Goal: Communication & Community: Answer question/provide support

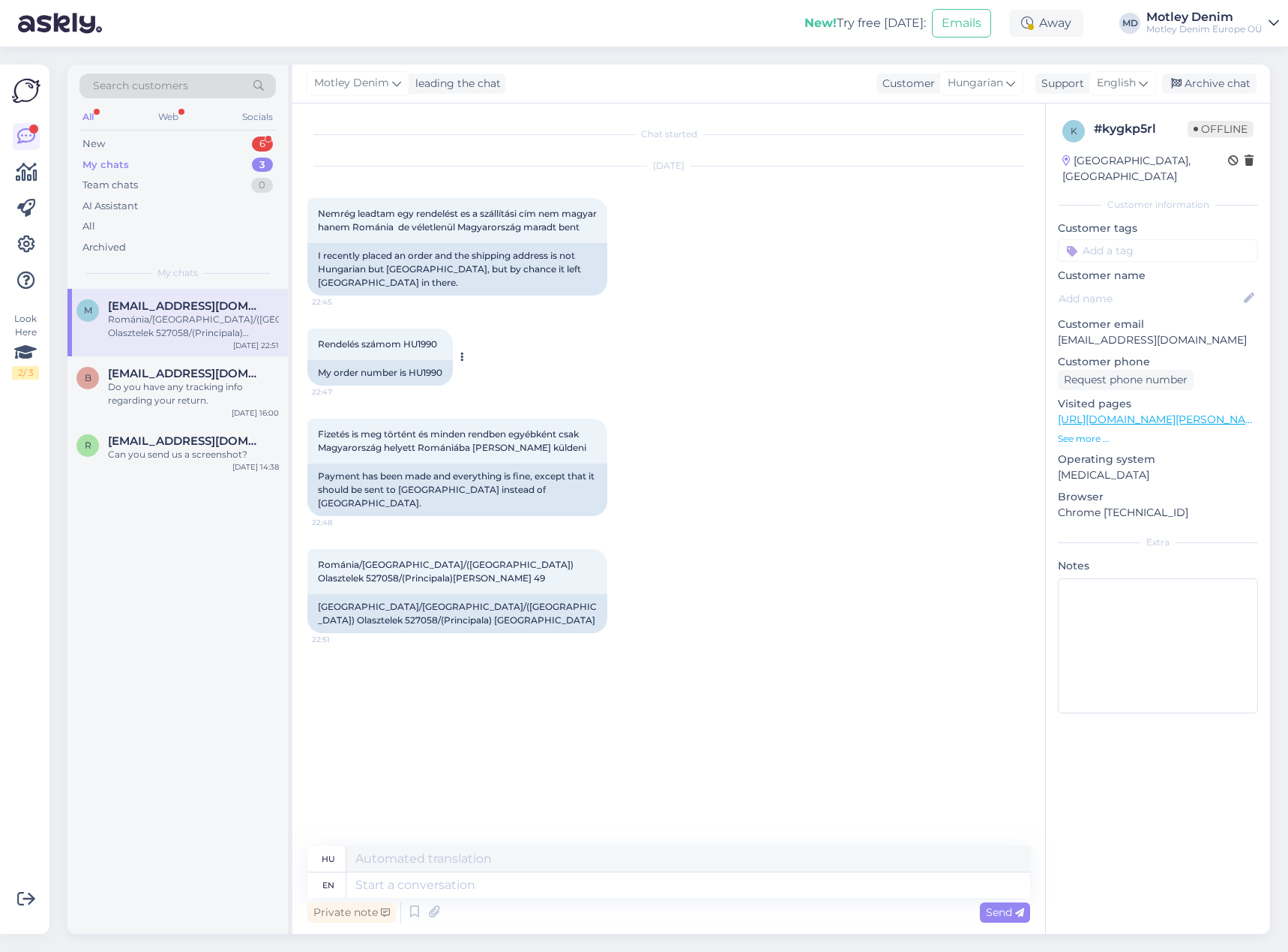
click at [426, 385] on div "My order number is HU1990" at bounding box center [379, 373] width 146 height 25
copy div "HU1990"
click at [696, 342] on div "Rendelés számom HU1990 22:47 My order number is HU1990" at bounding box center [668, 357] width 723 height 90
click at [521, 889] on textarea at bounding box center [688, 885] width 684 height 25
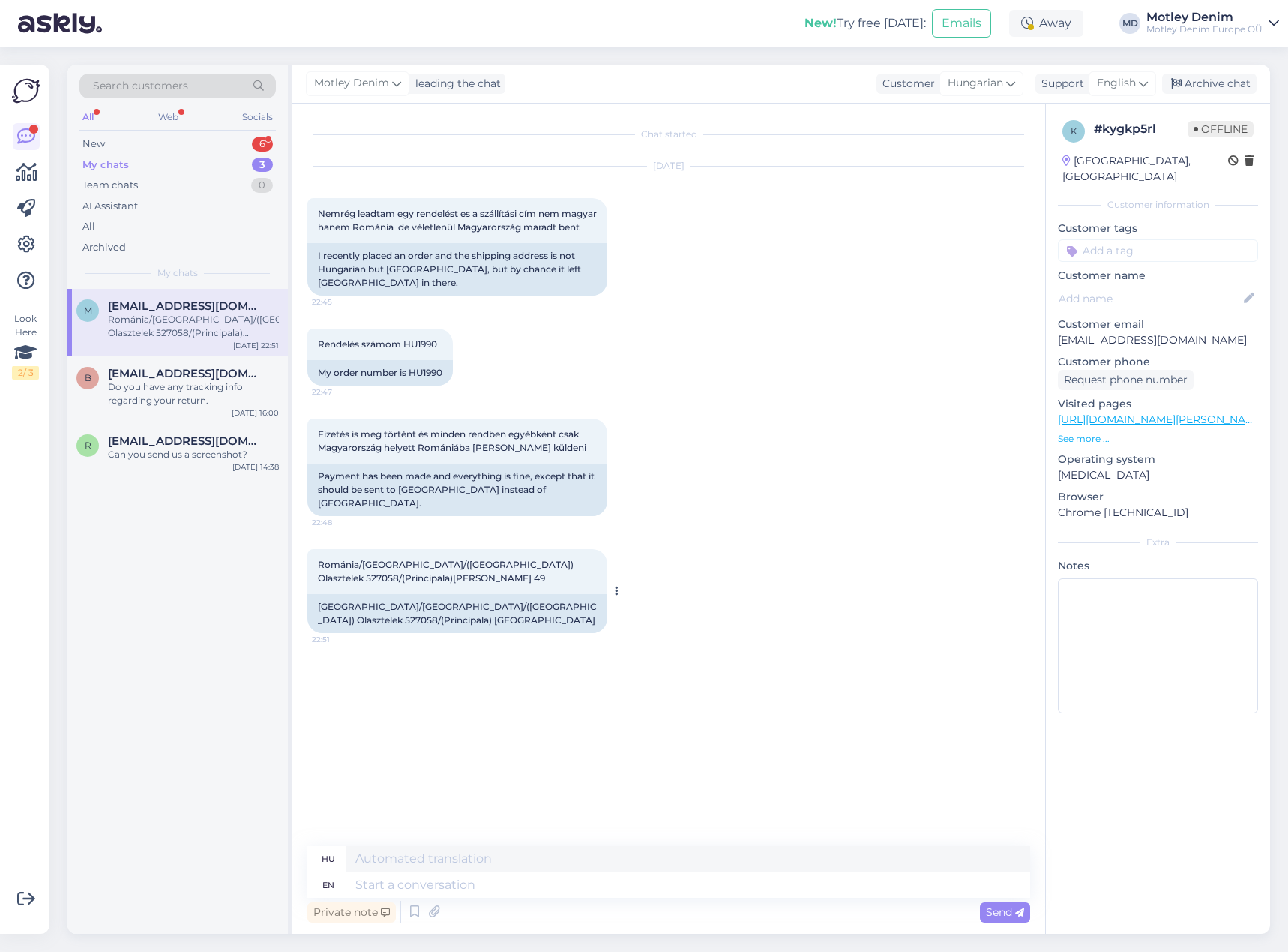
click at [380, 632] on div "[GEOGRAPHIC_DATA]/[GEOGRAPHIC_DATA]/([GEOGRAPHIC_DATA]) Olasztelek 527058/(Prin…" at bounding box center [457, 613] width 300 height 39
click at [560, 883] on textarea at bounding box center [688, 885] width 684 height 25
click at [431, 349] on span "Rendelés számom HU1990" at bounding box center [378, 344] width 119 height 12
copy div "HU1990 22:47"
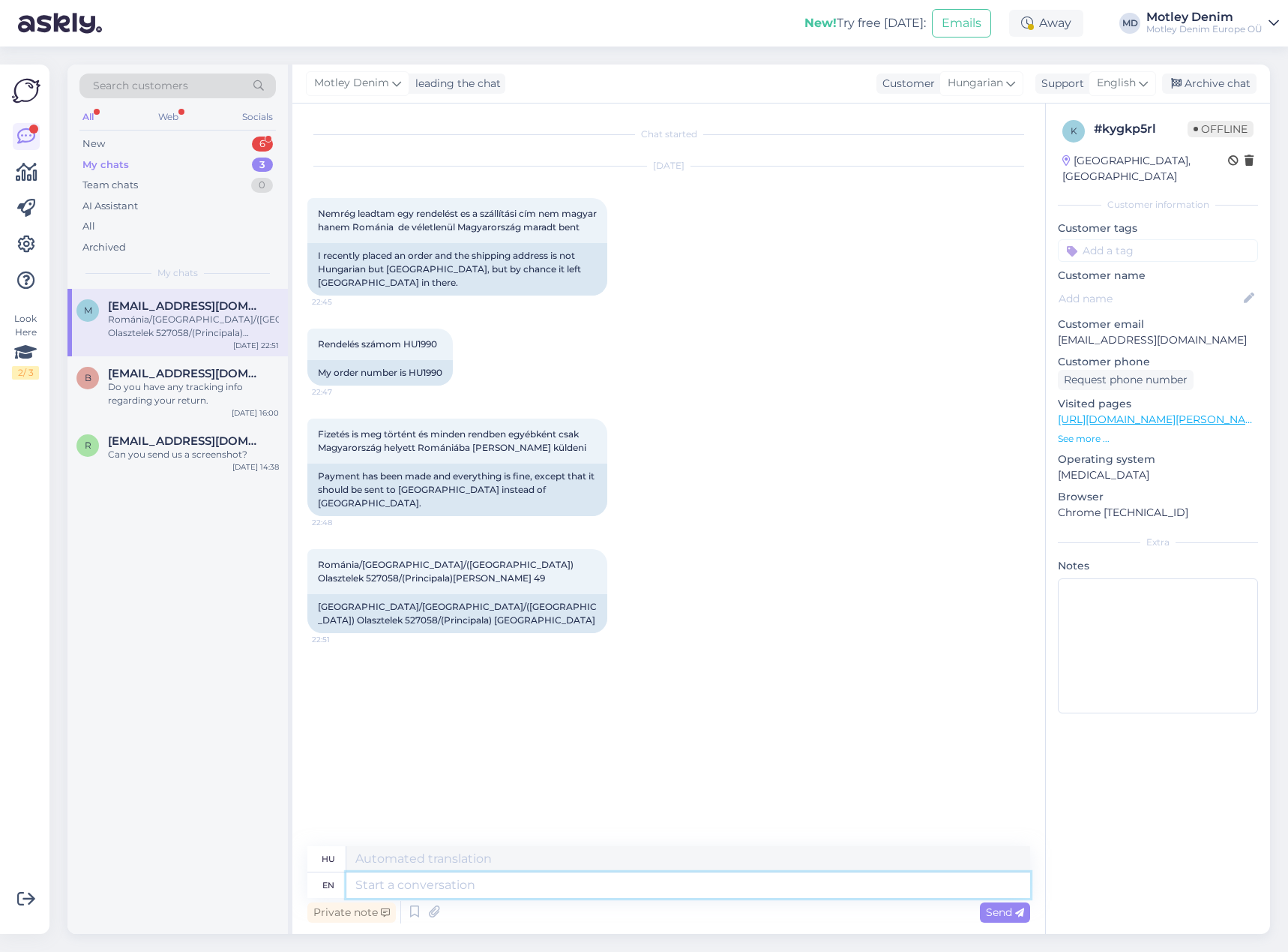
drag, startPoint x: 593, startPoint y: 890, endPoint x: 600, endPoint y: 889, distance: 7.1
click at [600, 889] on textarea at bounding box center [688, 885] width 684 height 25
type textarea "Hello"
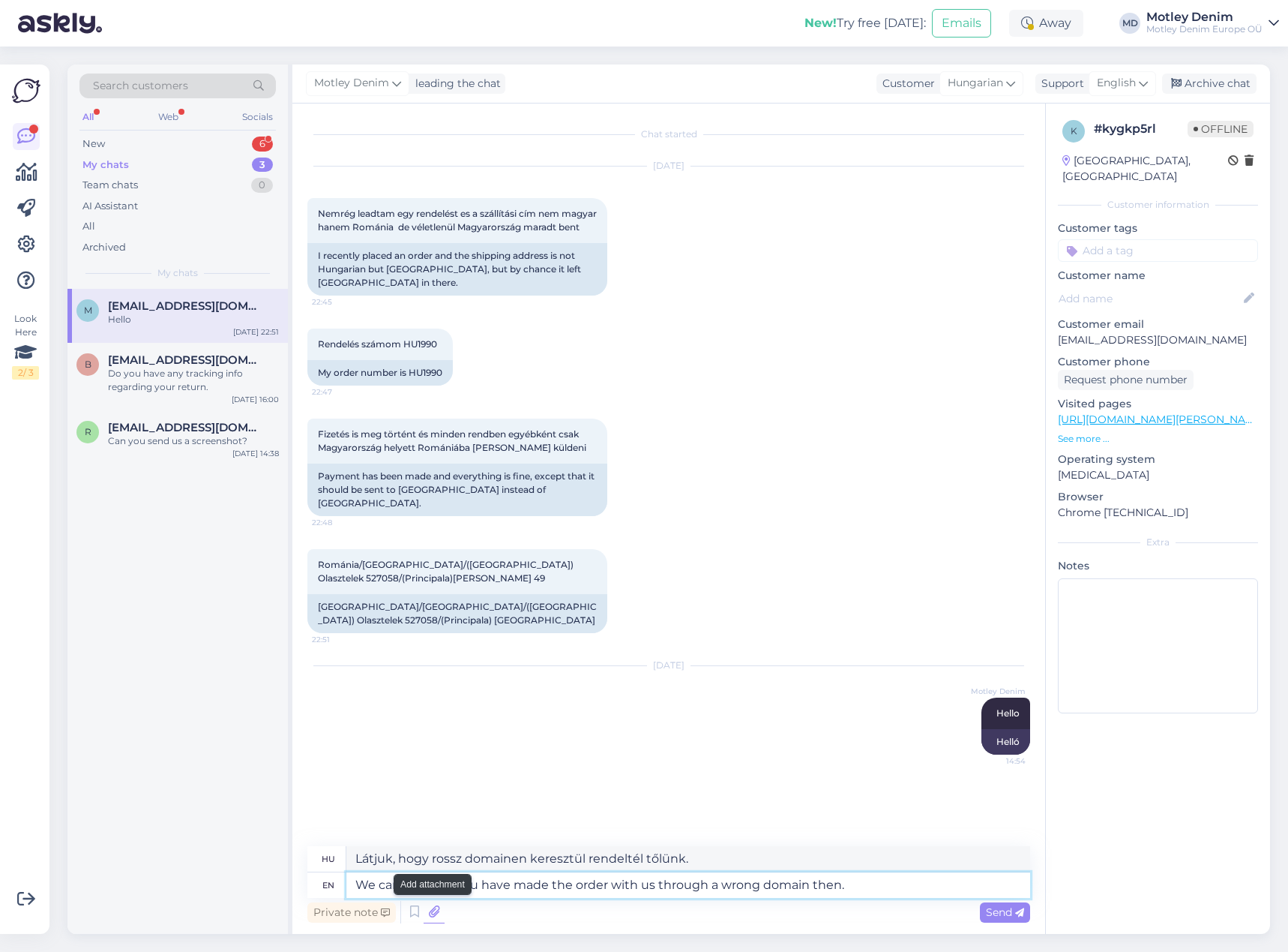
type textarea "We can see that you have made the order with us through a wrong domain then."
click at [426, 914] on icon at bounding box center [433, 912] width 21 height 23
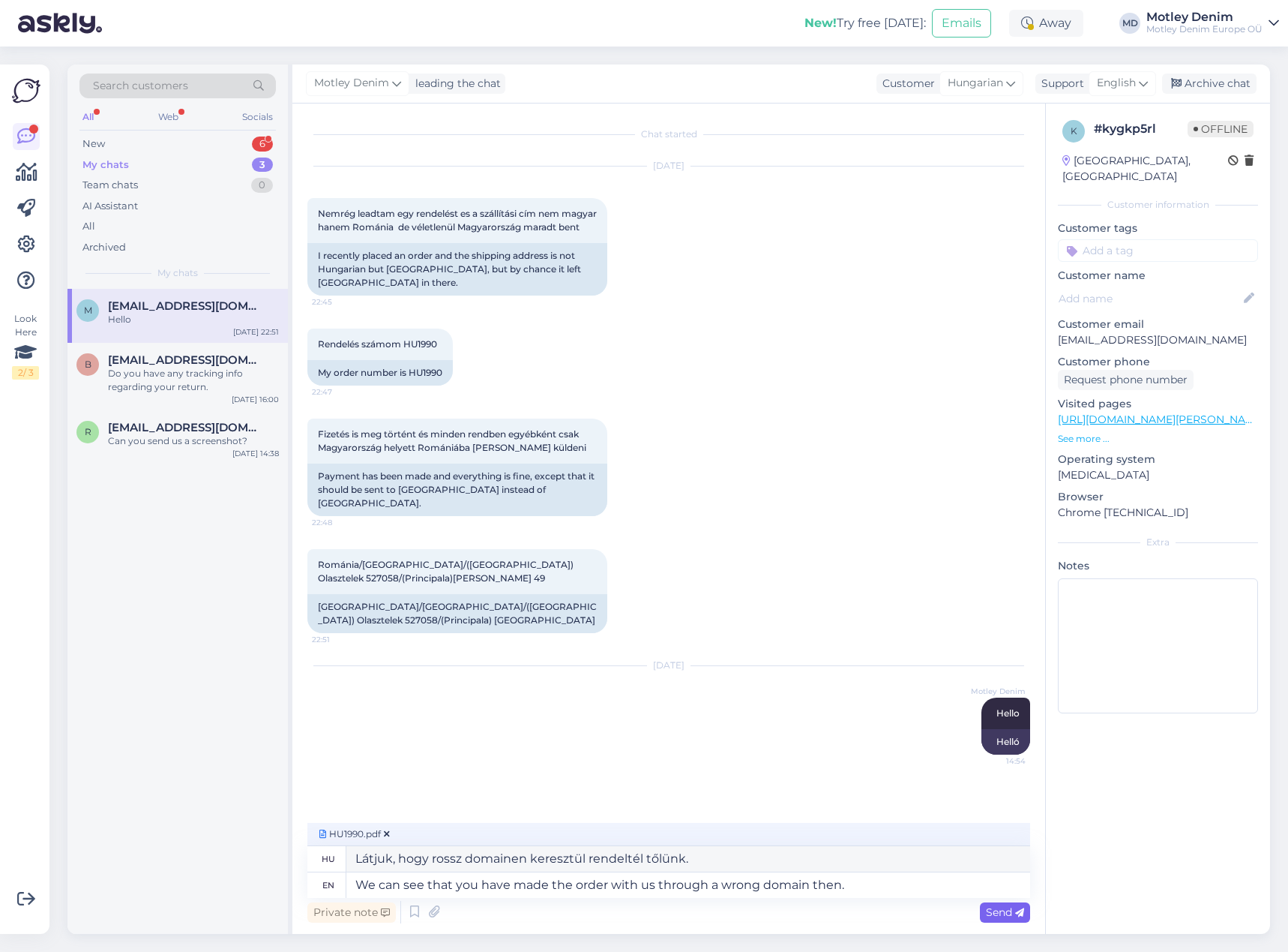
click at [999, 914] on span "Send" at bounding box center [1004, 912] width 38 height 14
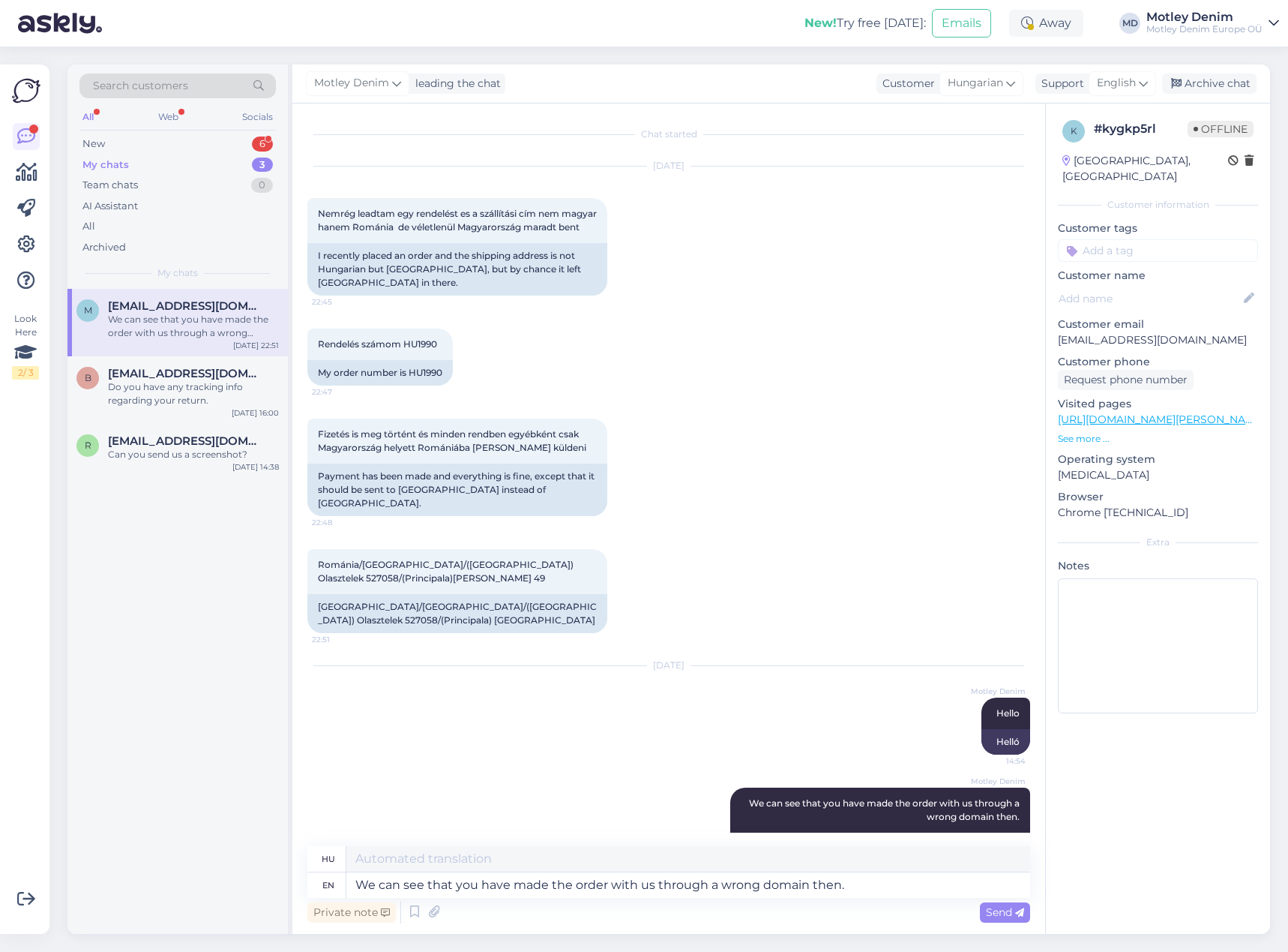
scroll to position [108, 0]
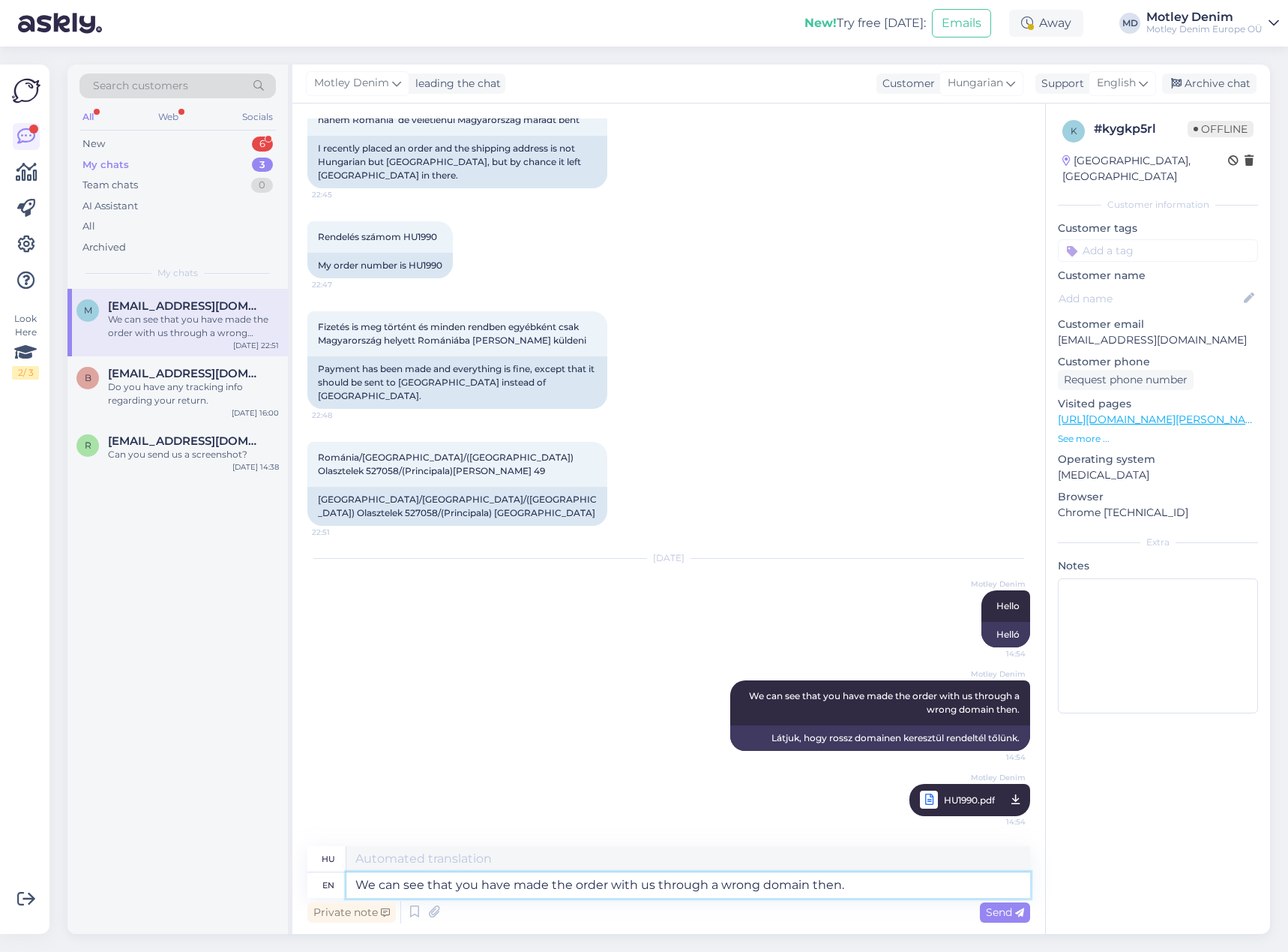
click at [907, 889] on textarea "We can see that you have made the order with us through a wrong domain then." at bounding box center [688, 885] width 684 height 25
click at [698, 889] on textarea "Can you please make a new order through" at bounding box center [688, 885] width 684 height 25
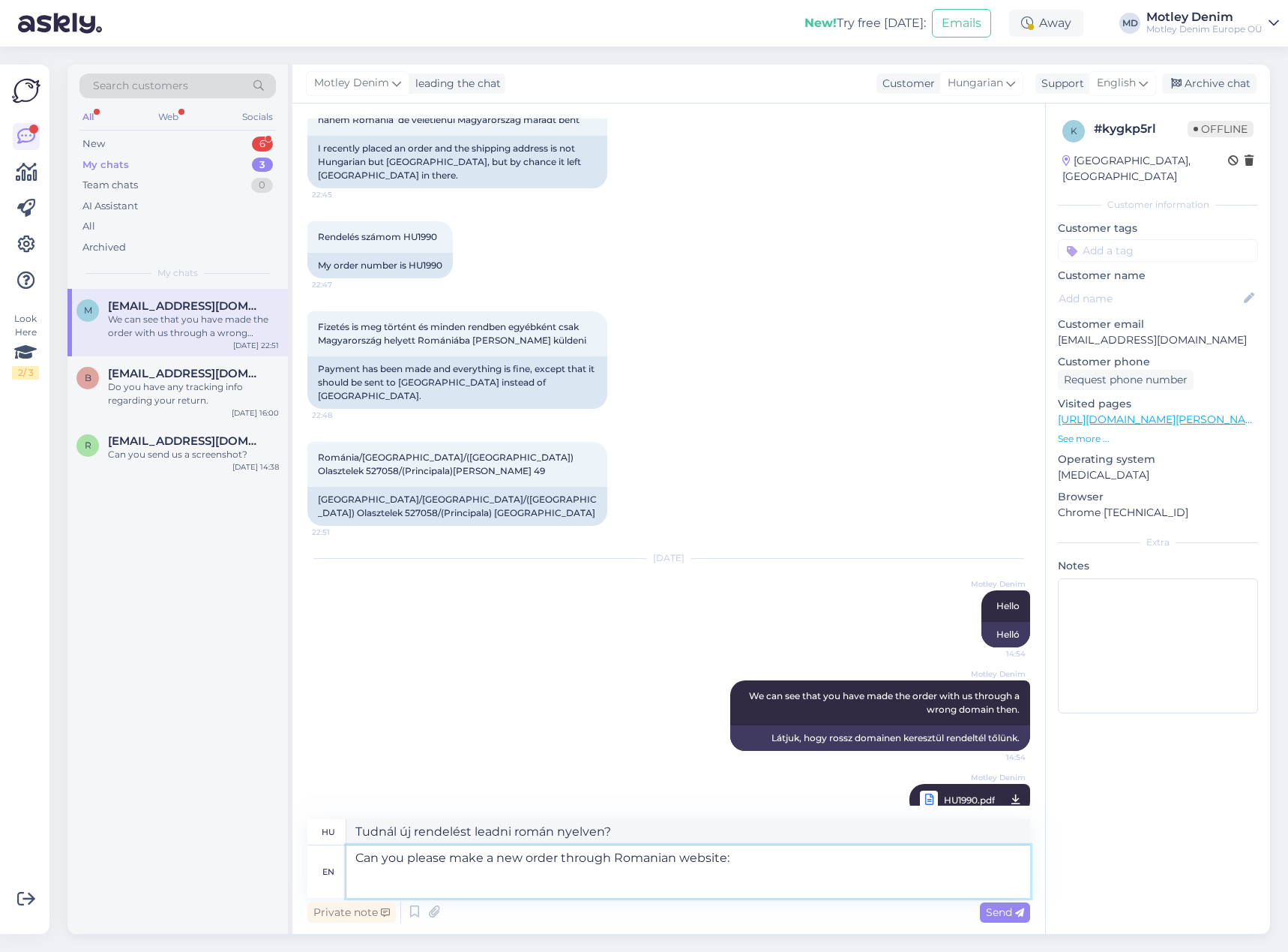
paste textarea "[URL][DOMAIN_NAME]"
type textarea "Can you please make a new order through Romanian website: [URL][DOMAIN_NAME]"
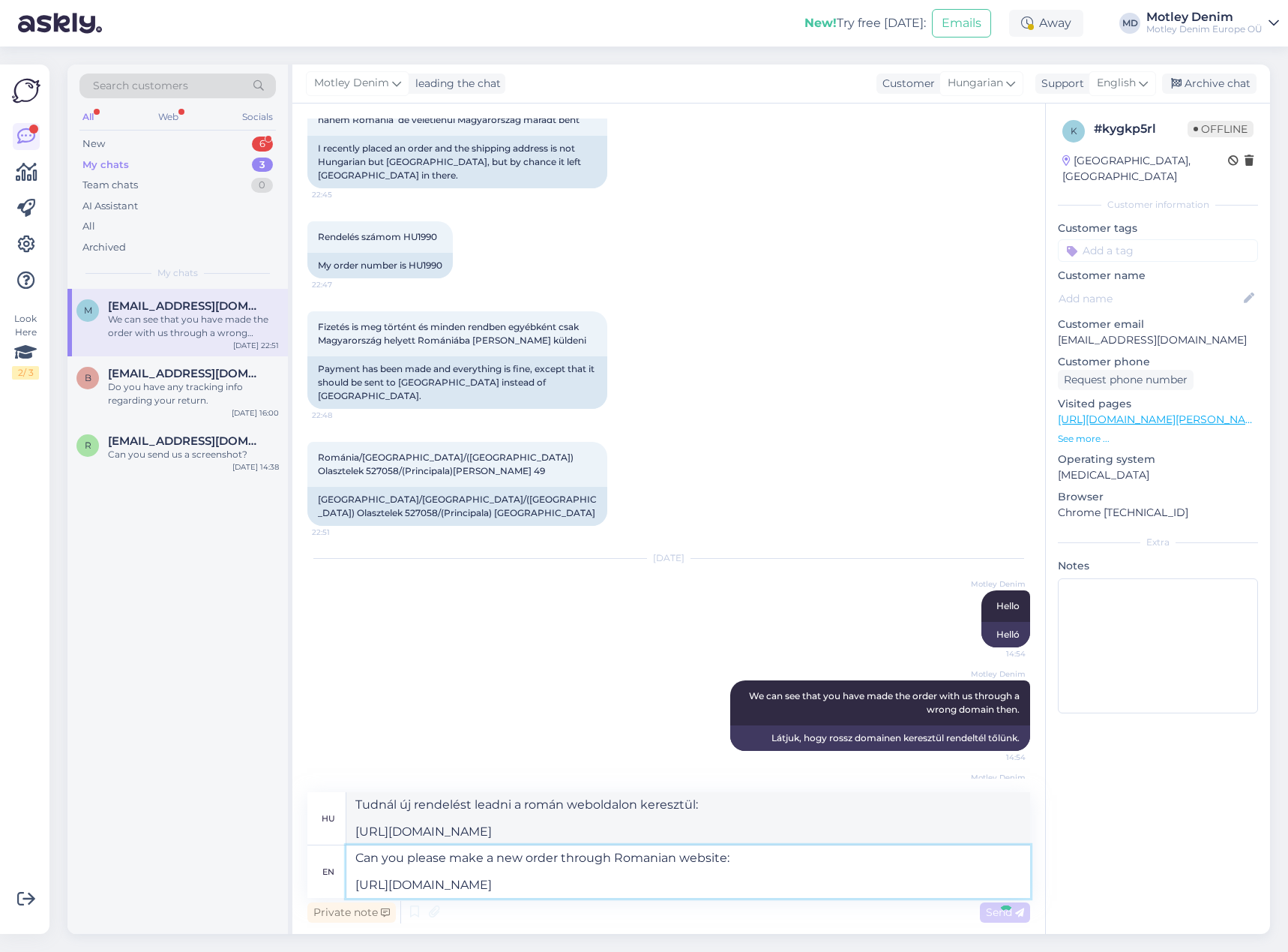
scroll to position [265, 0]
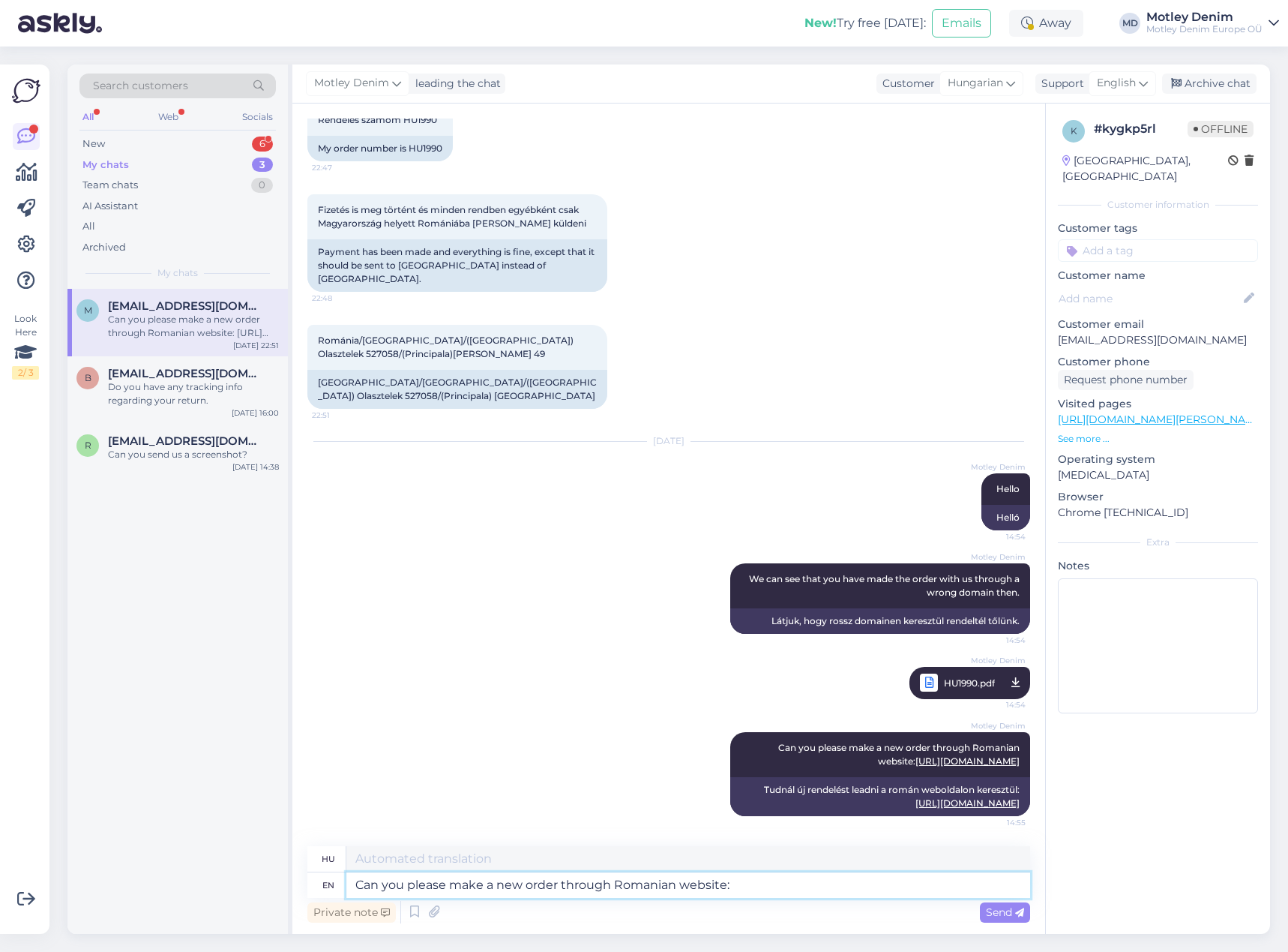
click at [797, 889] on textarea "Can you please make a new order through Romanian website: [URL][DOMAIN_NAME]" at bounding box center [688, 885] width 684 height 25
type textarea "The wrong order will be returned to [GEOGRAPHIC_DATA] and then it will be proce…"
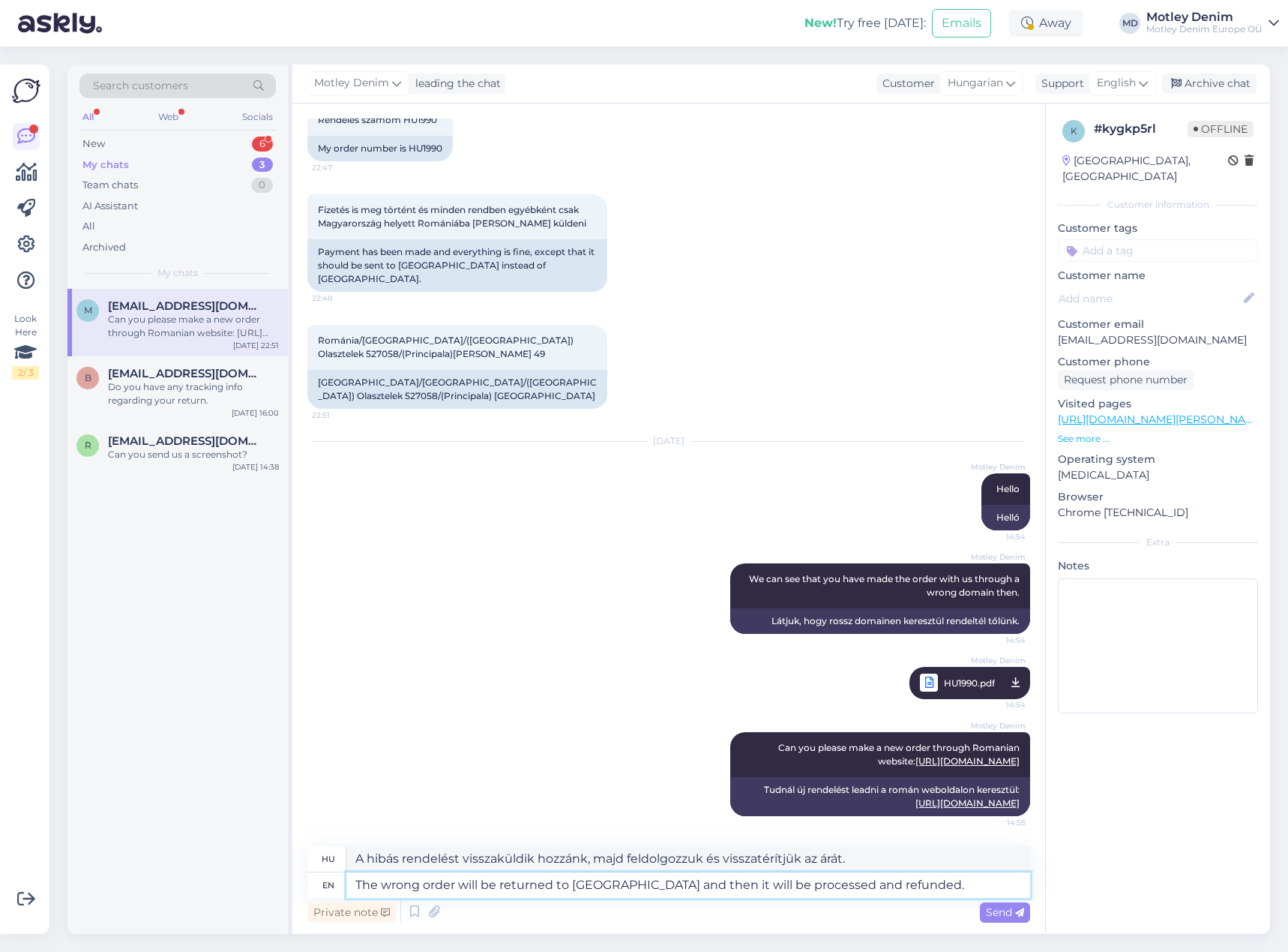
scroll to position [382, 0]
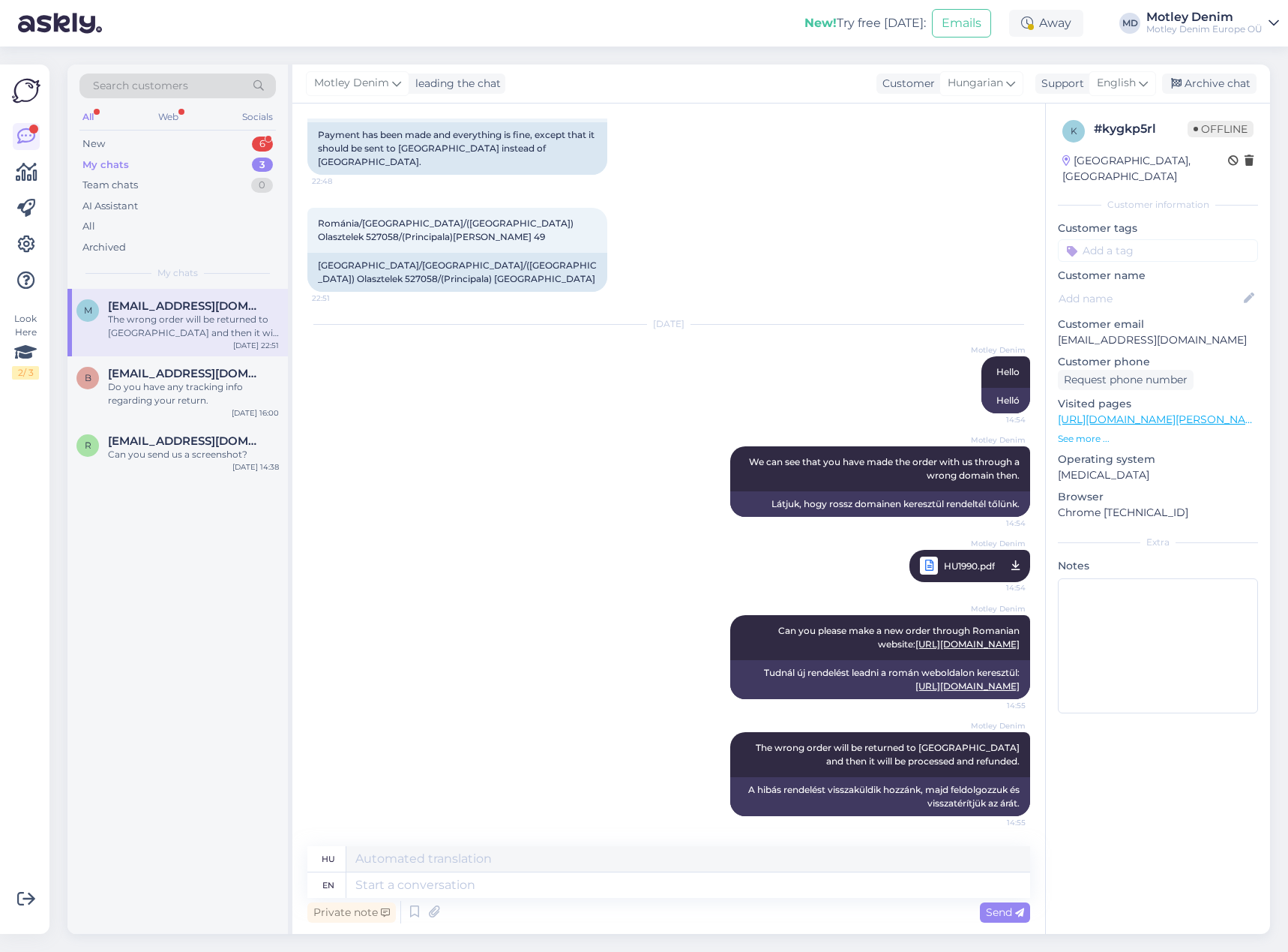
click at [1158, 240] on input at bounding box center [1158, 250] width 200 height 23
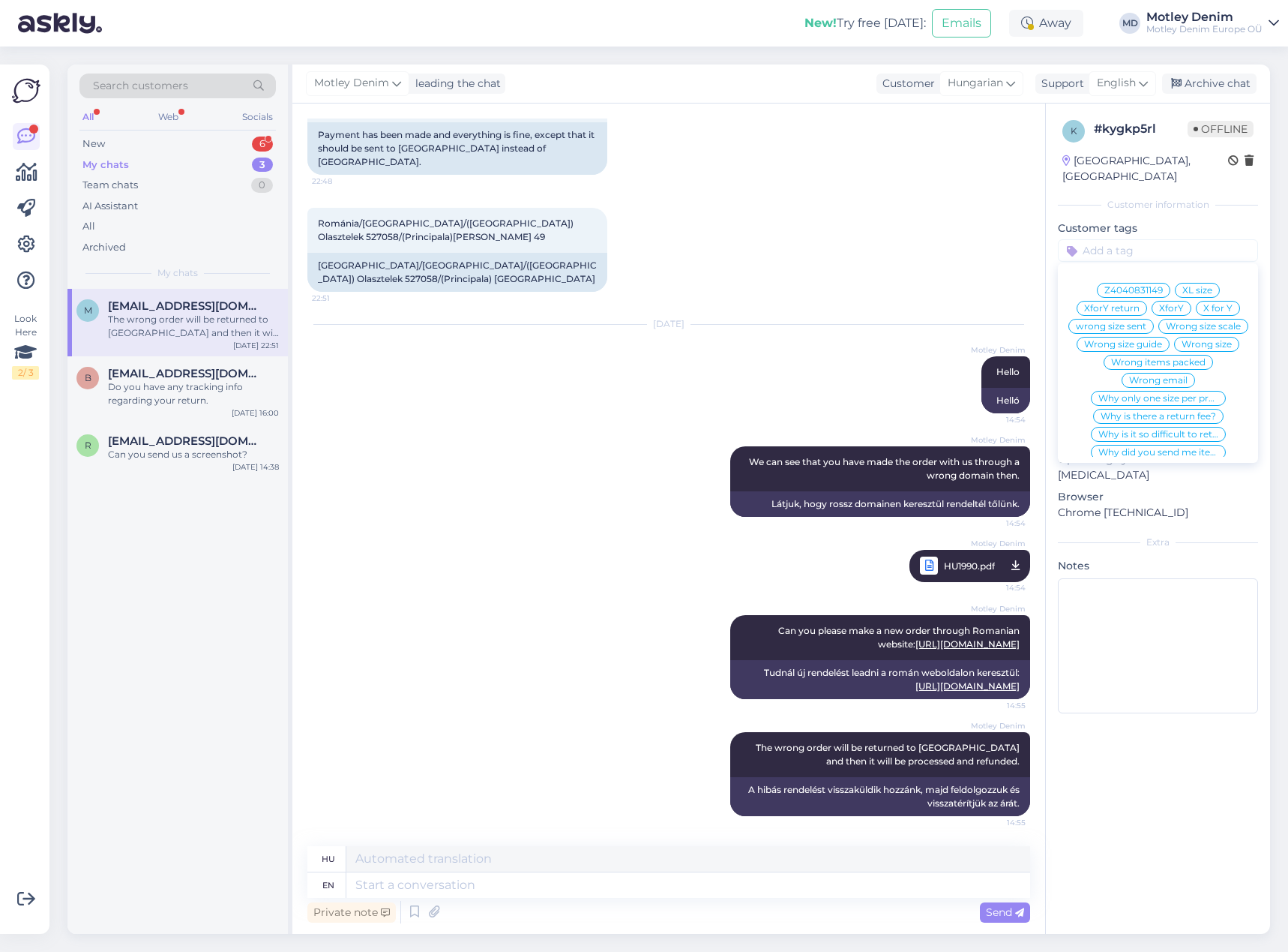
click at [1151, 220] on p "Customer tags" at bounding box center [1158, 228] width 200 height 16
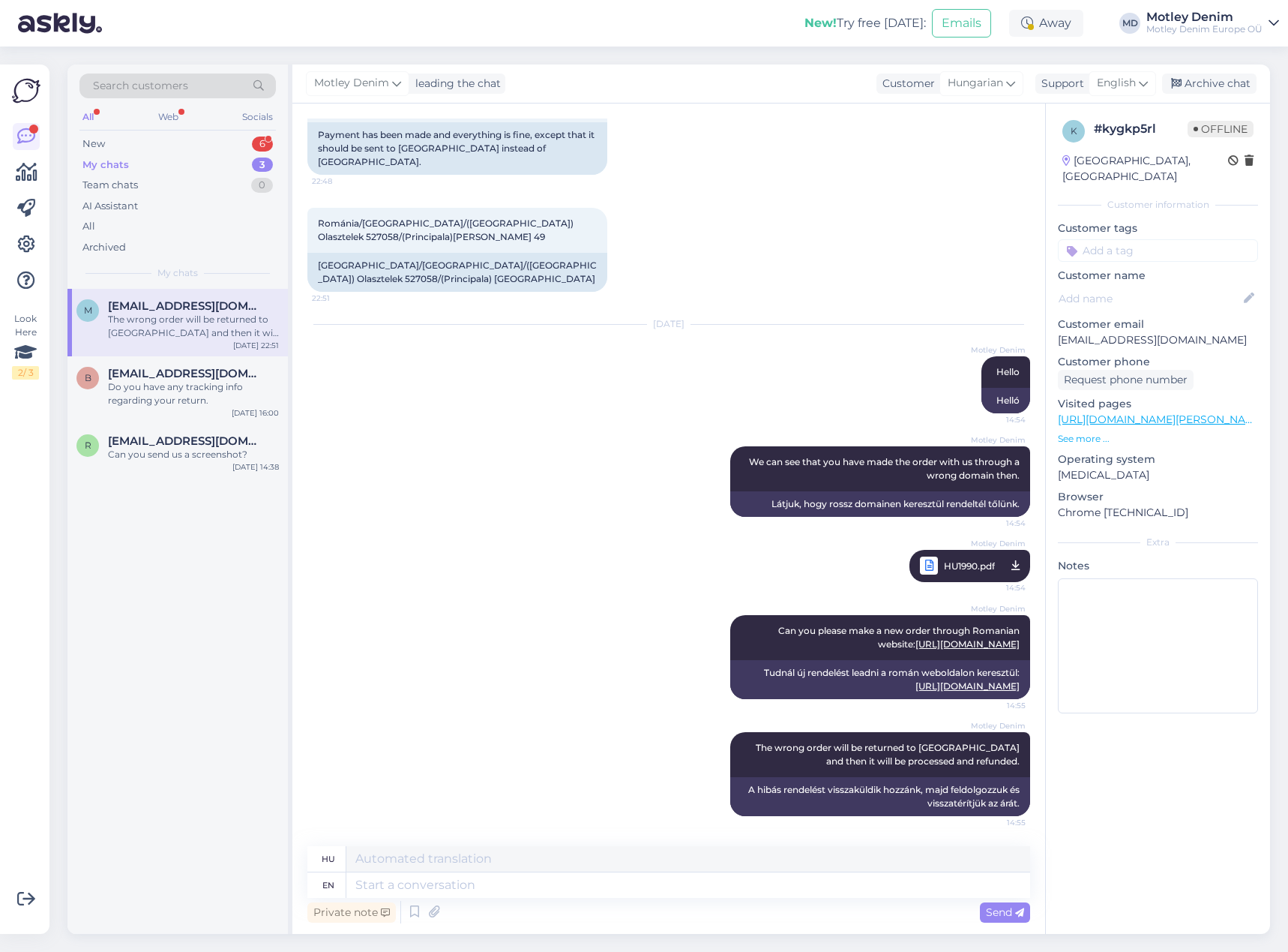
click at [1150, 240] on input at bounding box center [1158, 250] width 200 height 23
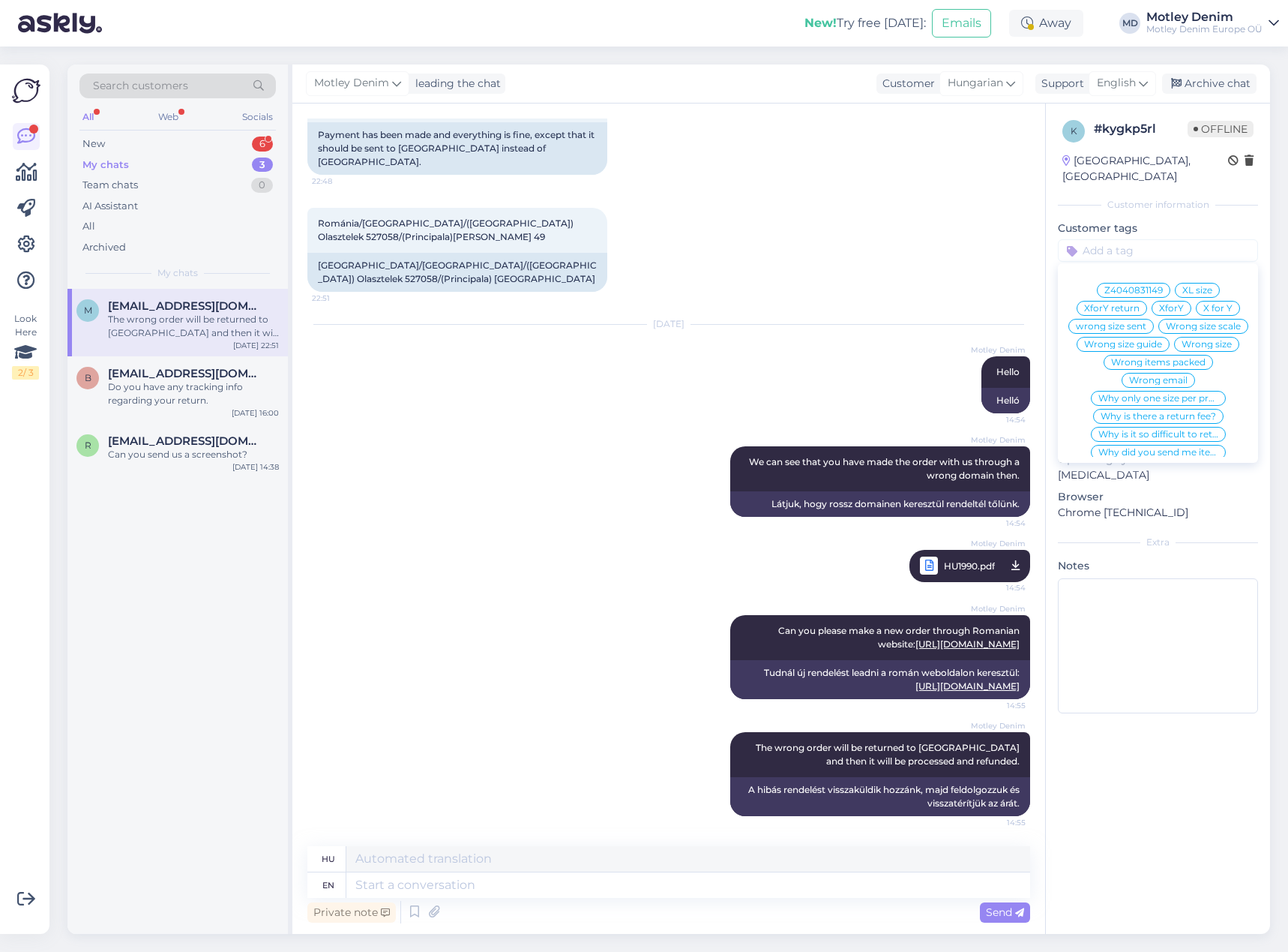
click at [1181, 240] on input at bounding box center [1158, 250] width 200 height 23
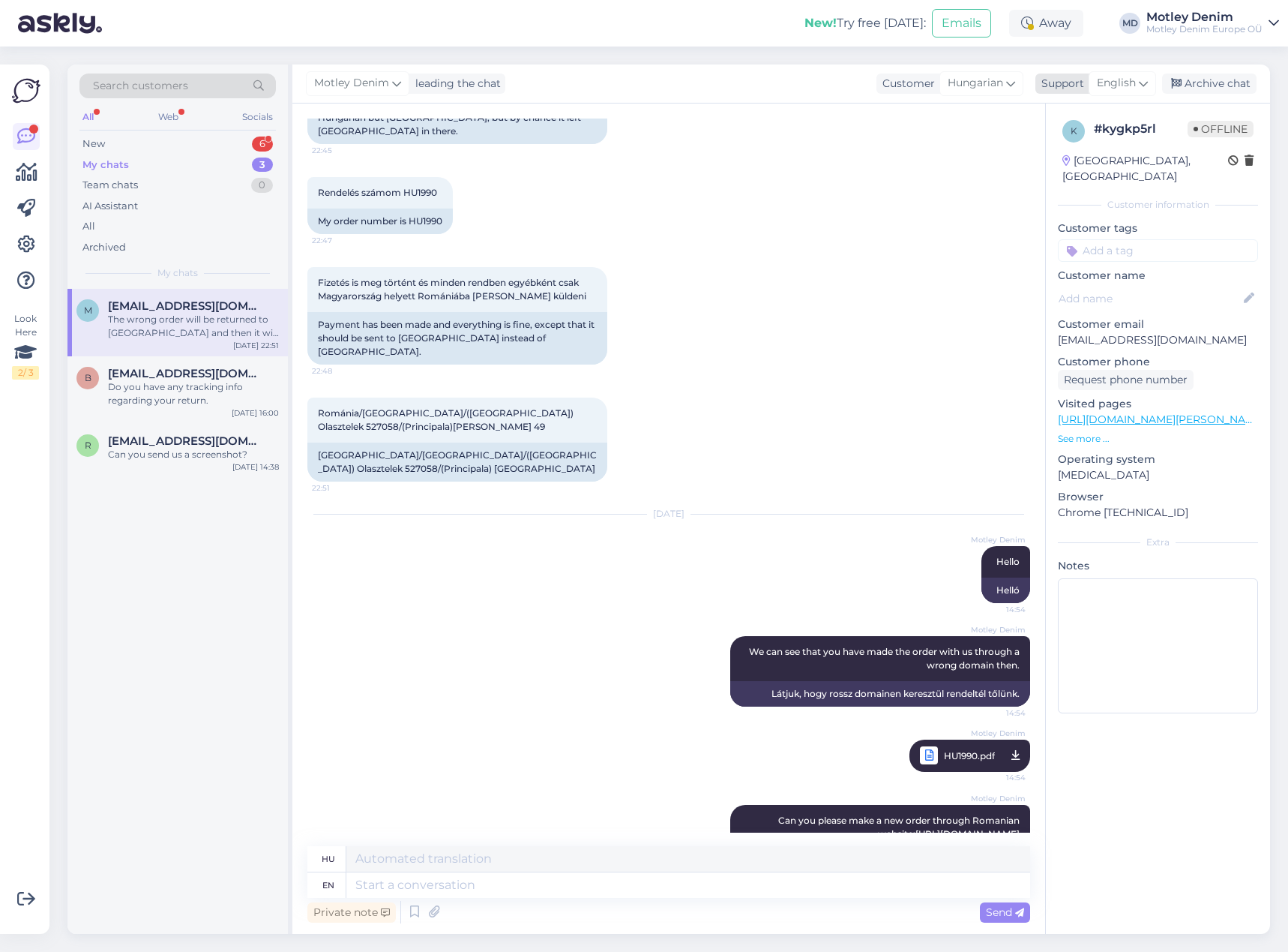
scroll to position [0, 0]
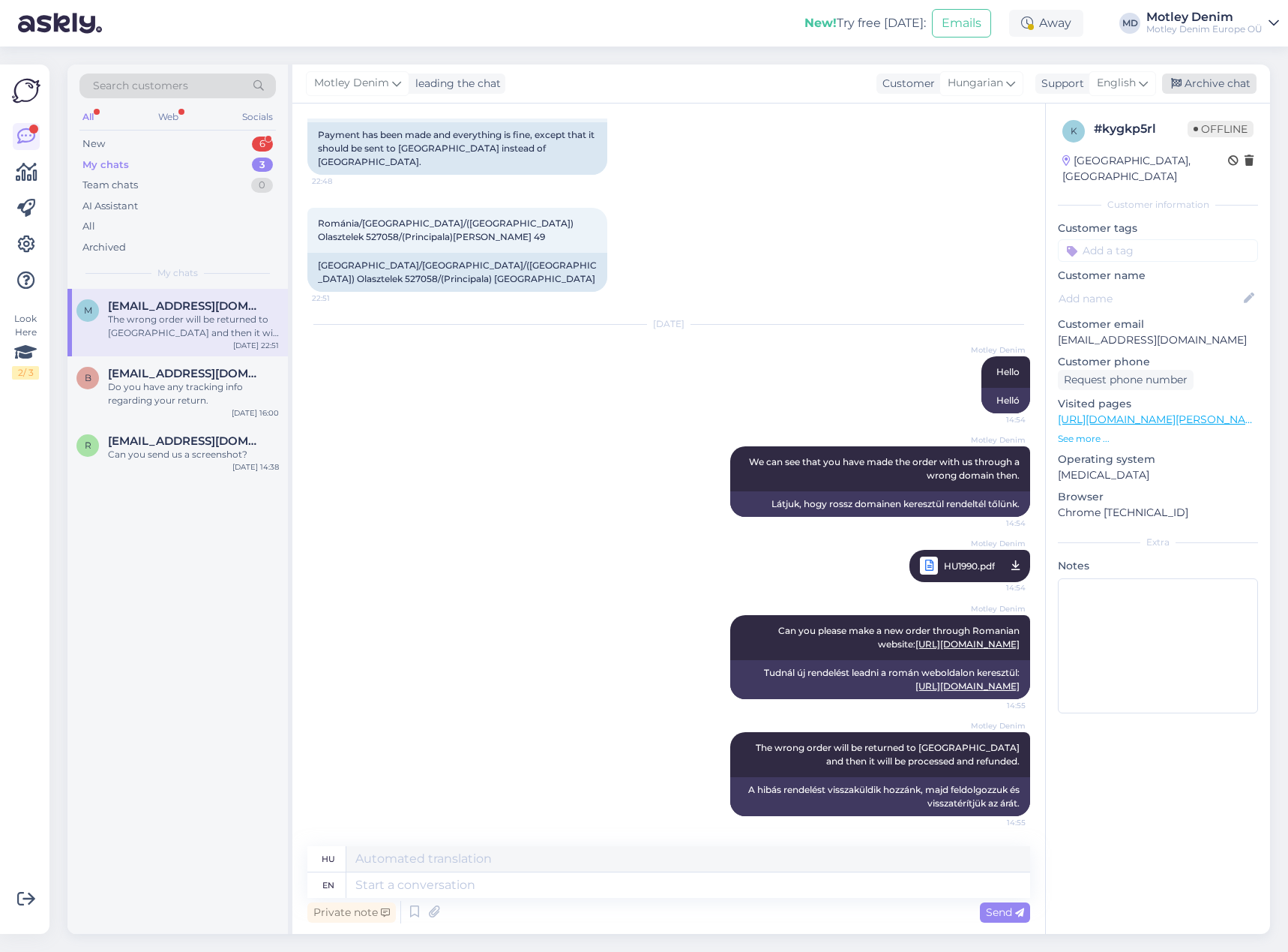
click at [1236, 79] on div "Archive chat" at bounding box center [1209, 83] width 95 height 21
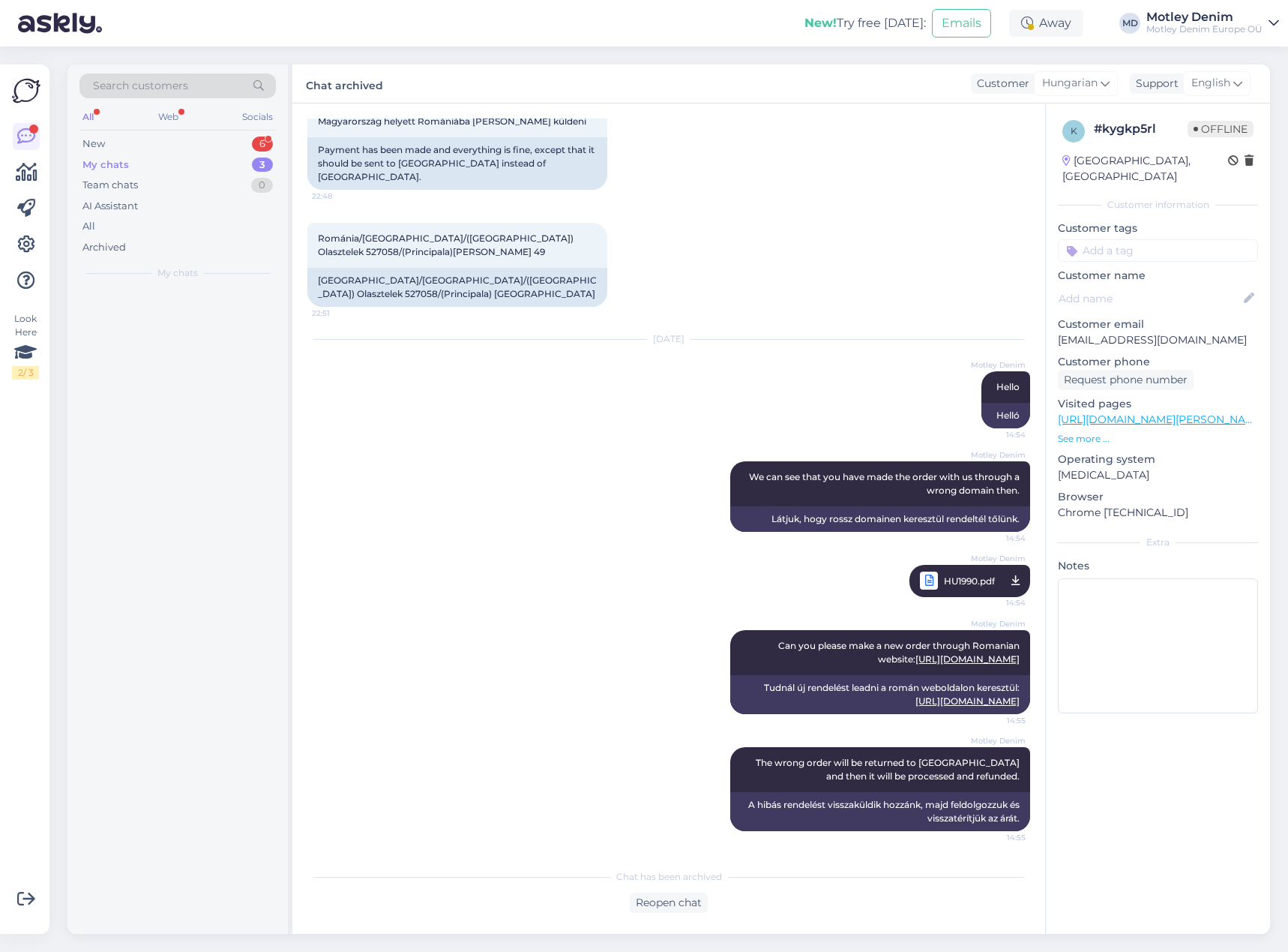
scroll to position [367, 0]
click at [167, 345] on div "b [EMAIL_ADDRESS][DOMAIN_NAME] Do you have any tracking info regarding your ret…" at bounding box center [177, 322] width 220 height 68
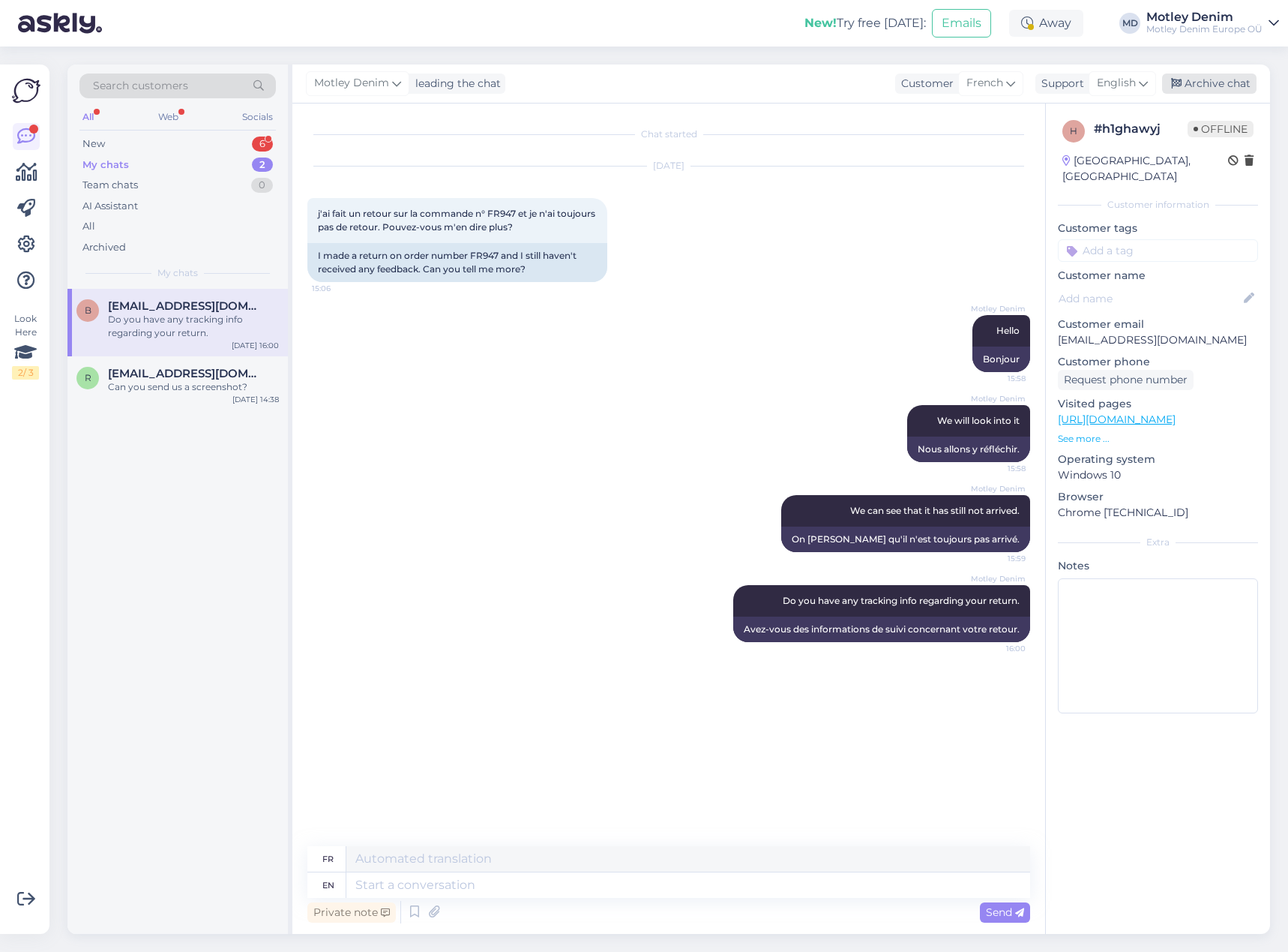
click at [1221, 83] on div "Archive chat" at bounding box center [1209, 83] width 95 height 21
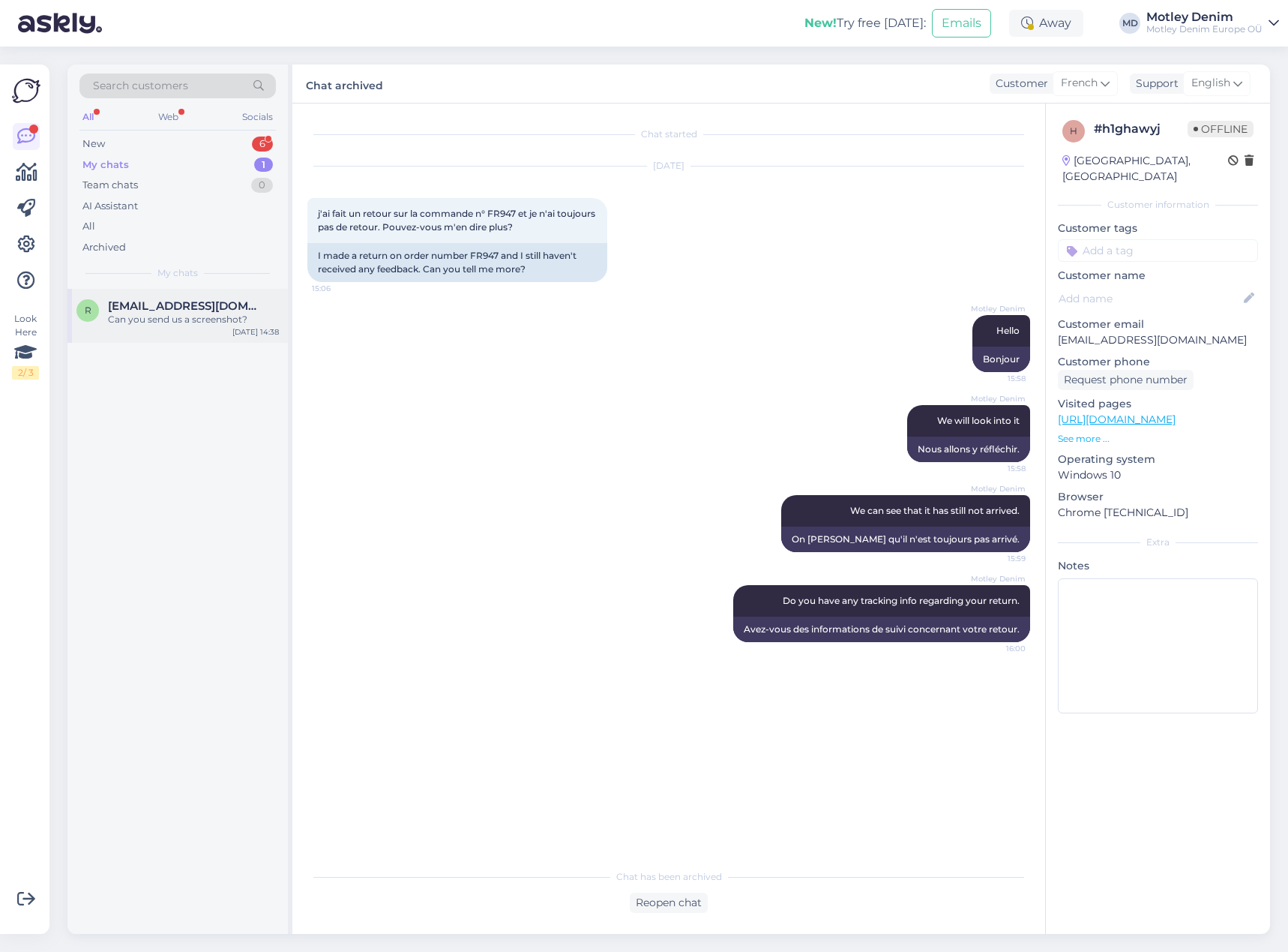
click at [140, 300] on span "[EMAIL_ADDRESS][DOMAIN_NAME]" at bounding box center [185, 306] width 155 height 14
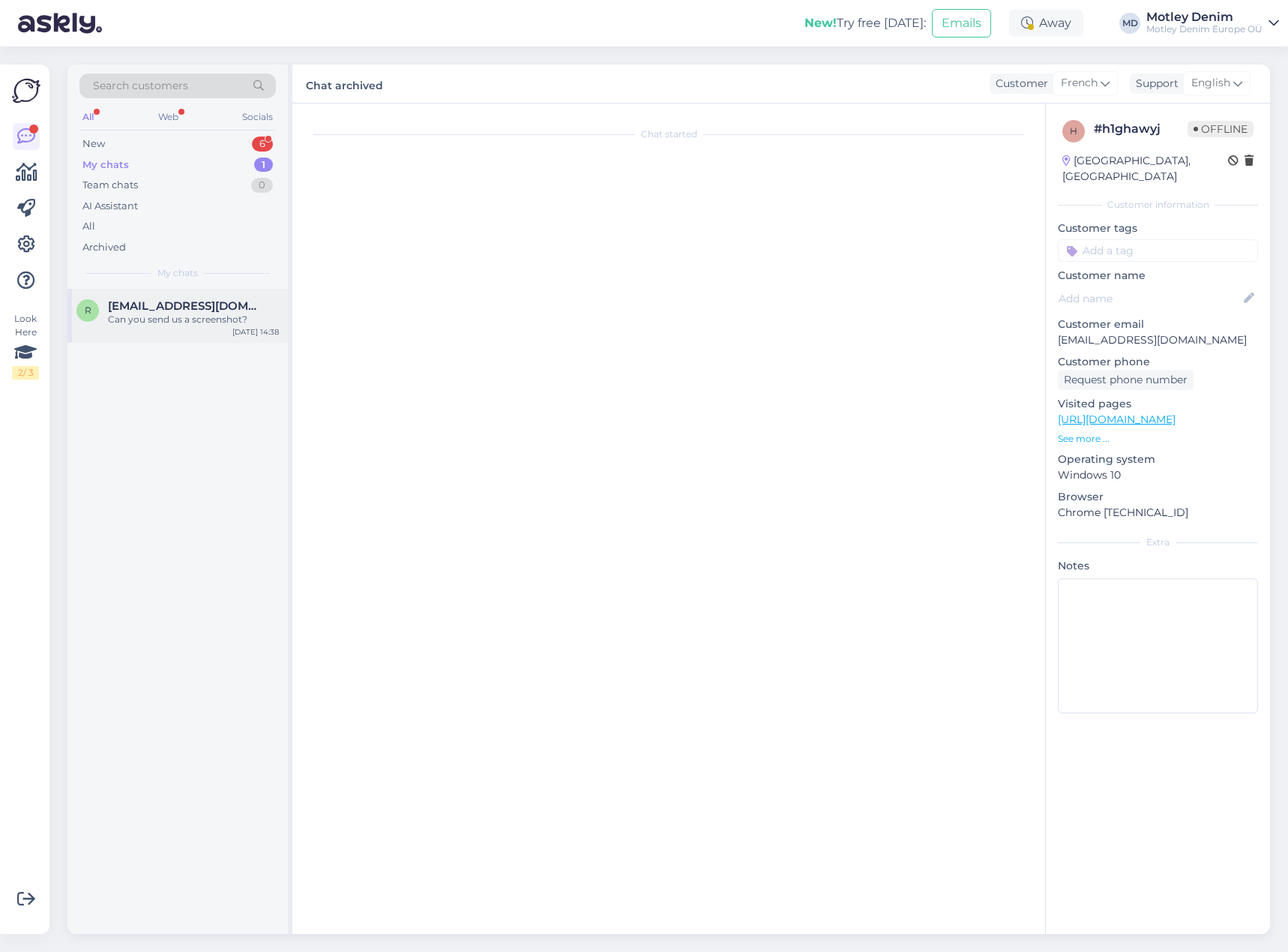
scroll to position [735, 0]
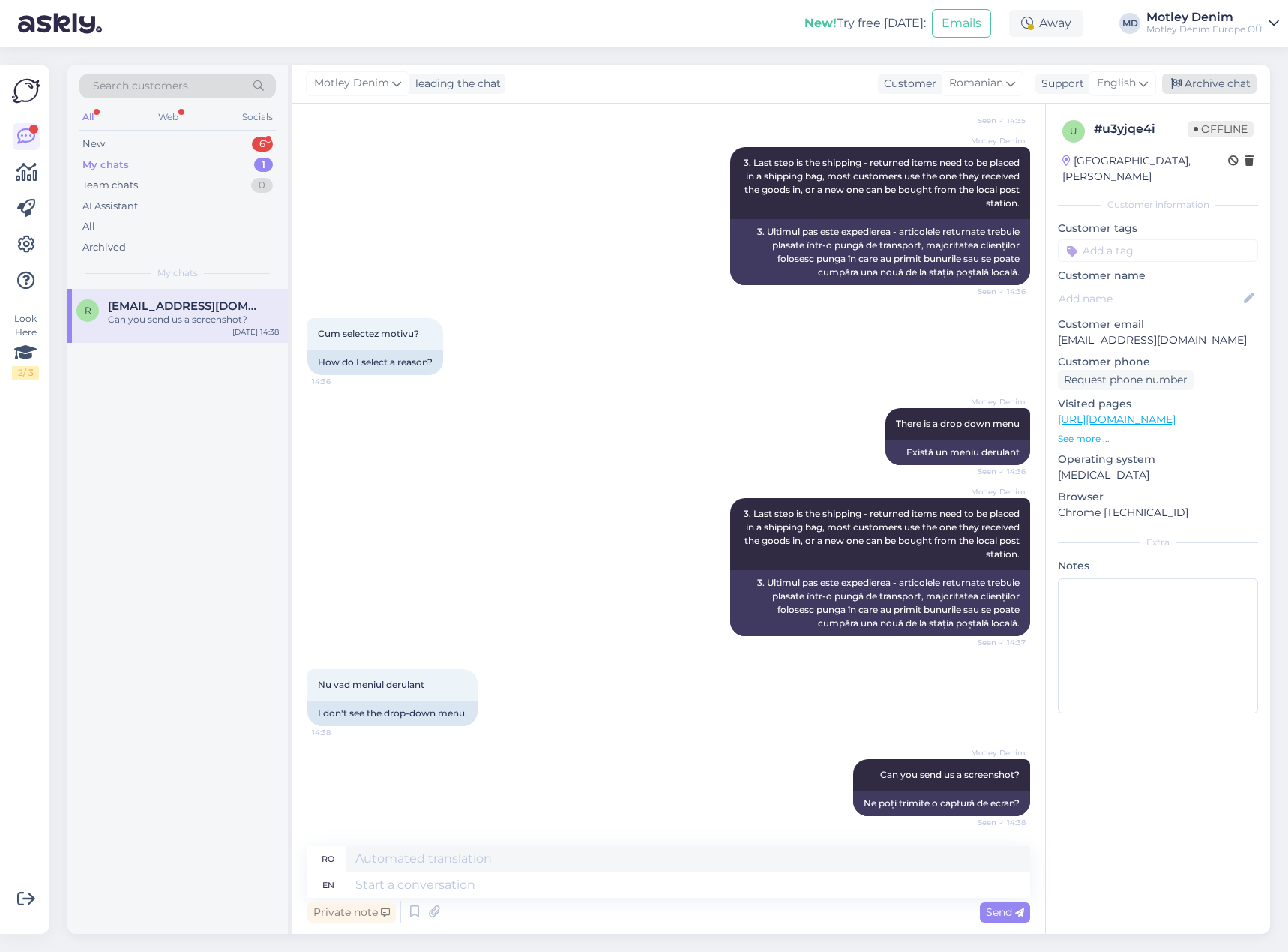
click at [1239, 81] on div "Archive chat" at bounding box center [1209, 83] width 95 height 21
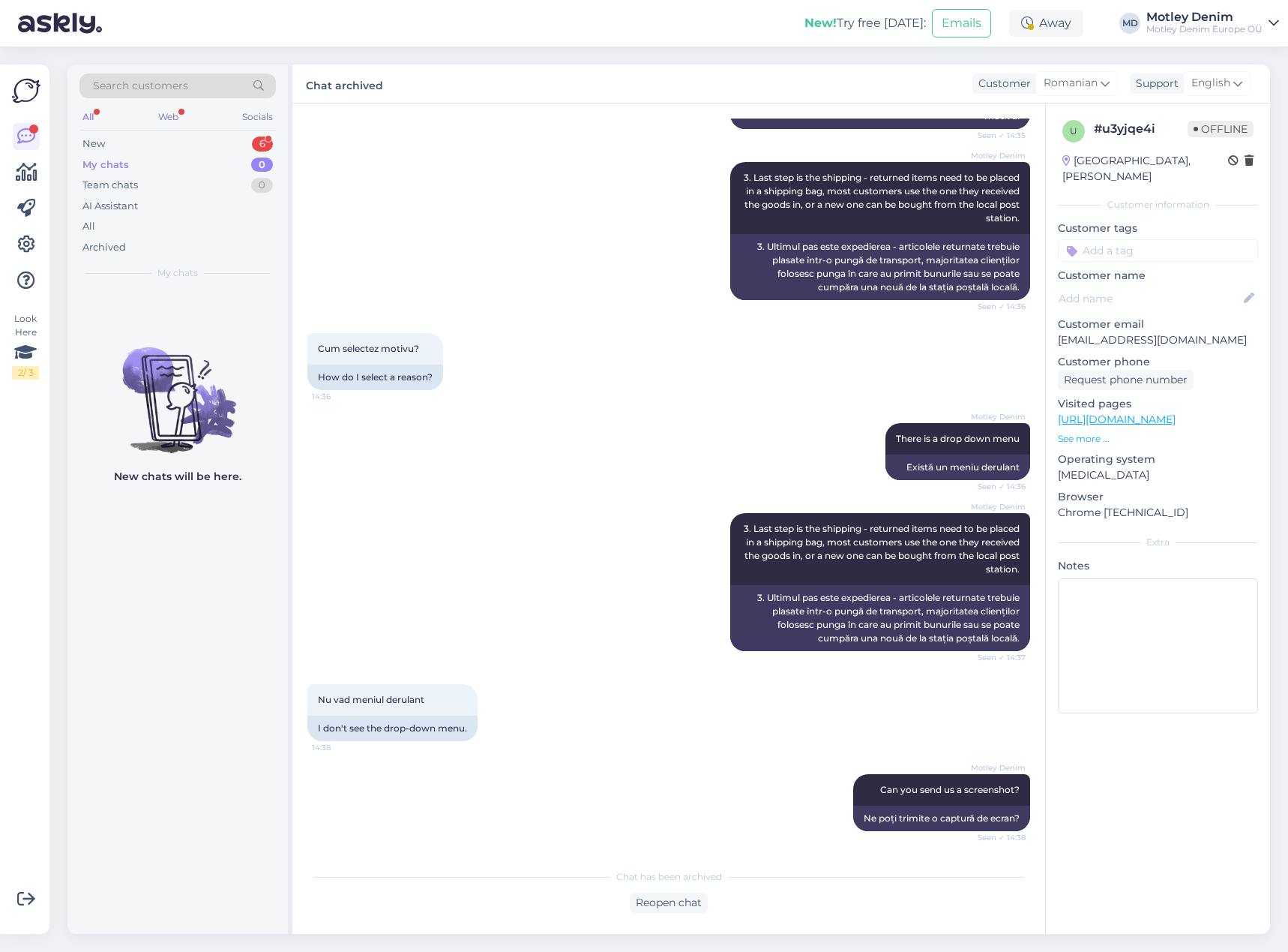
scroll to position [270, 0]
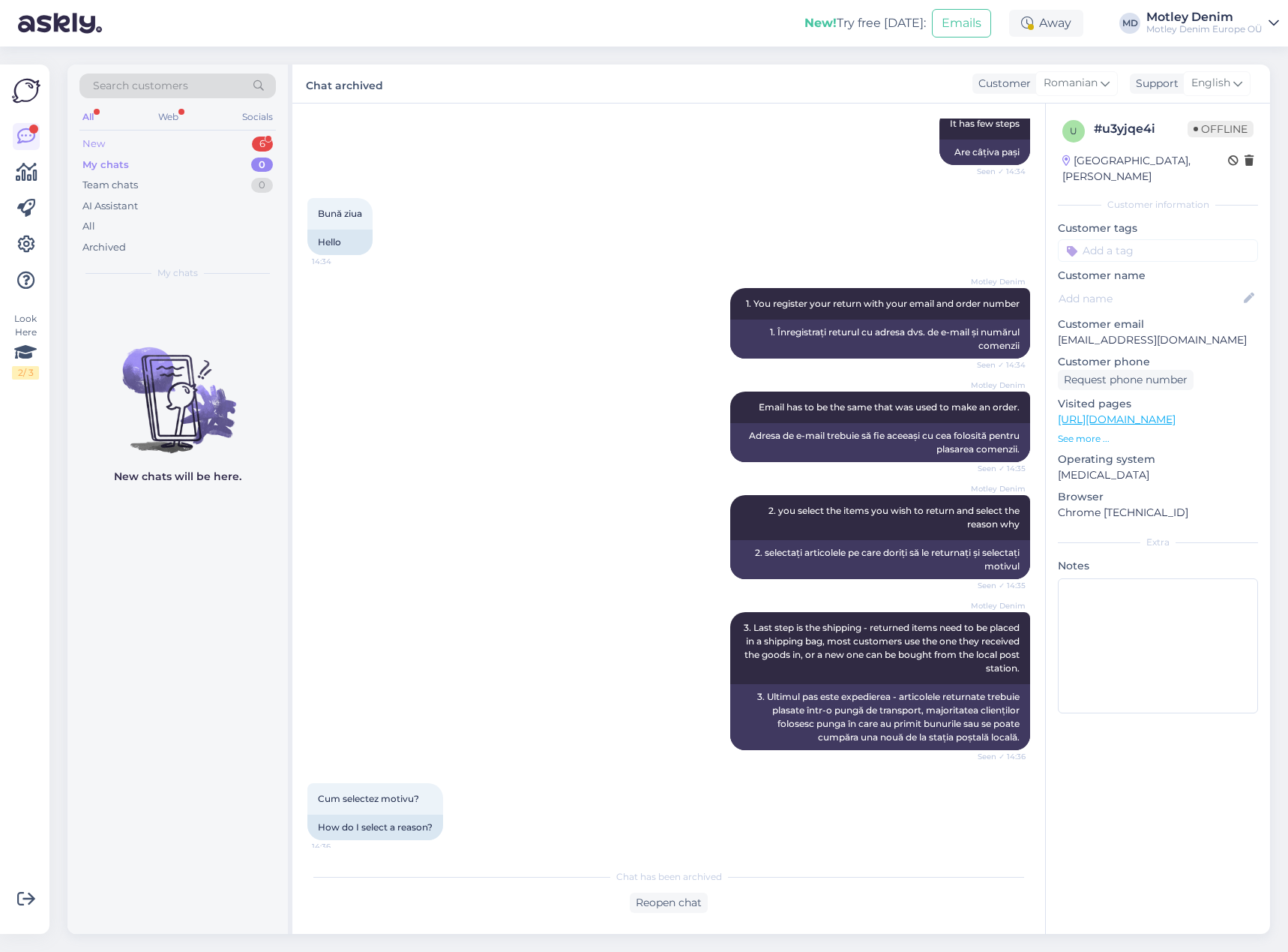
click at [225, 133] on div "New 6" at bounding box center [177, 143] width 197 height 21
